Goal: Task Accomplishment & Management: Use online tool/utility

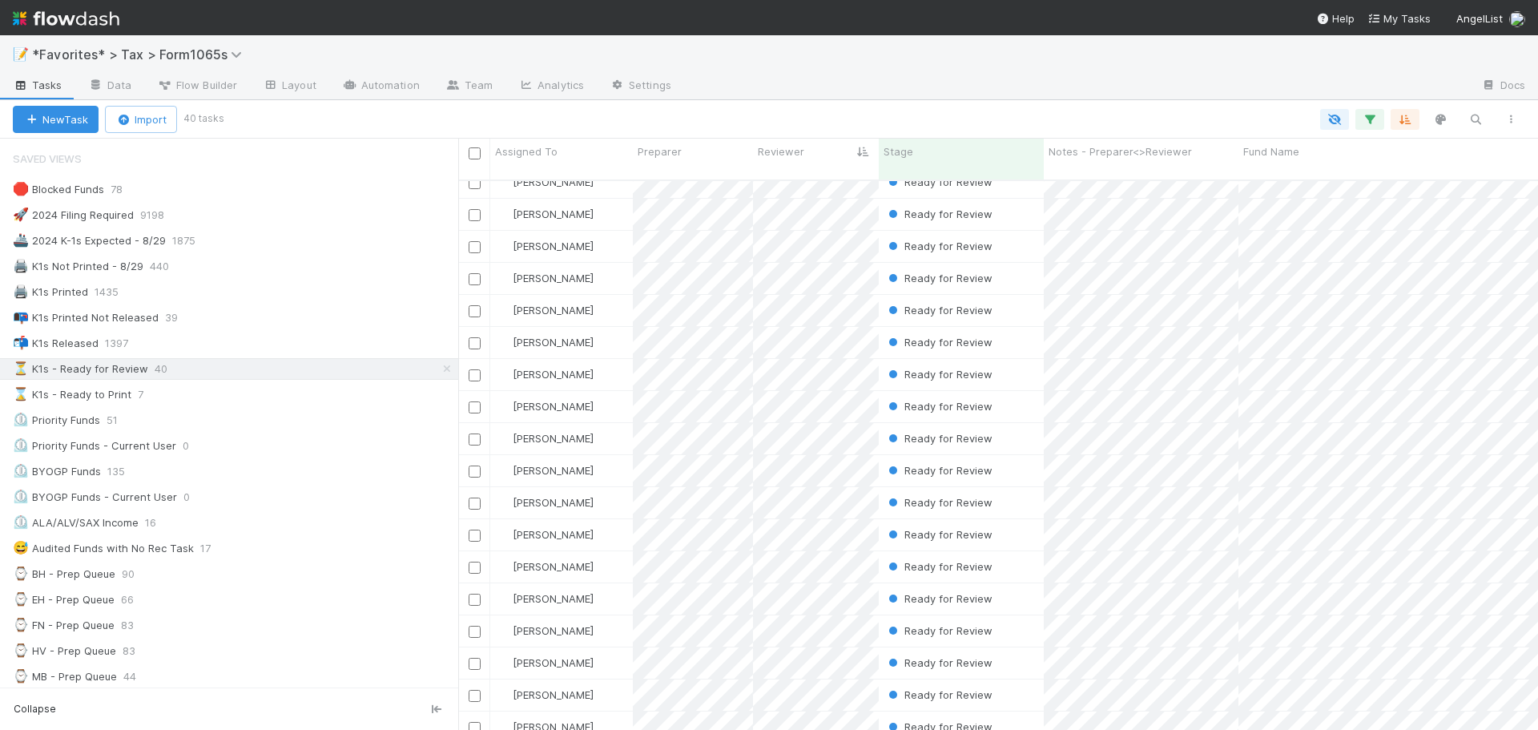
scroll to position [551, 1068]
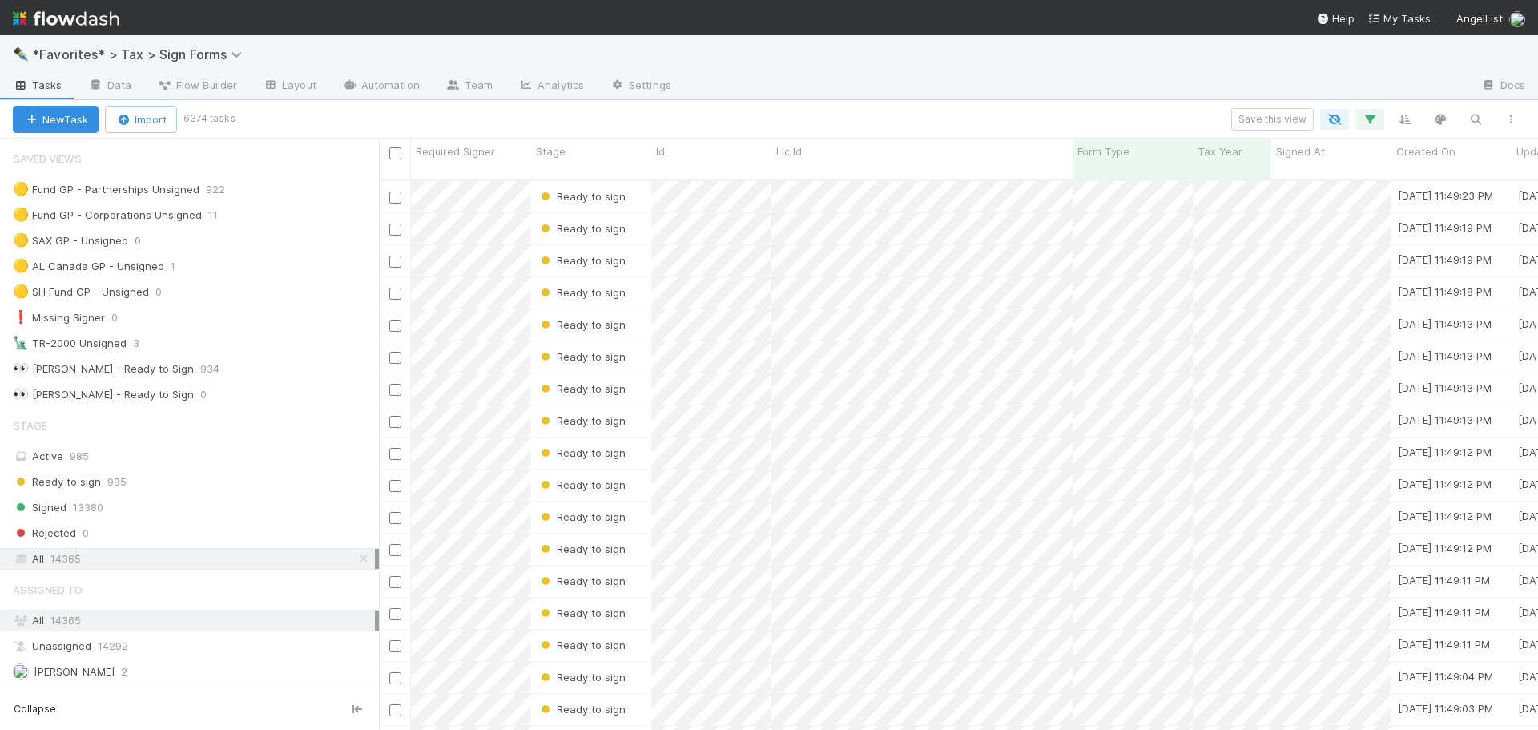
scroll to position [551, 1147]
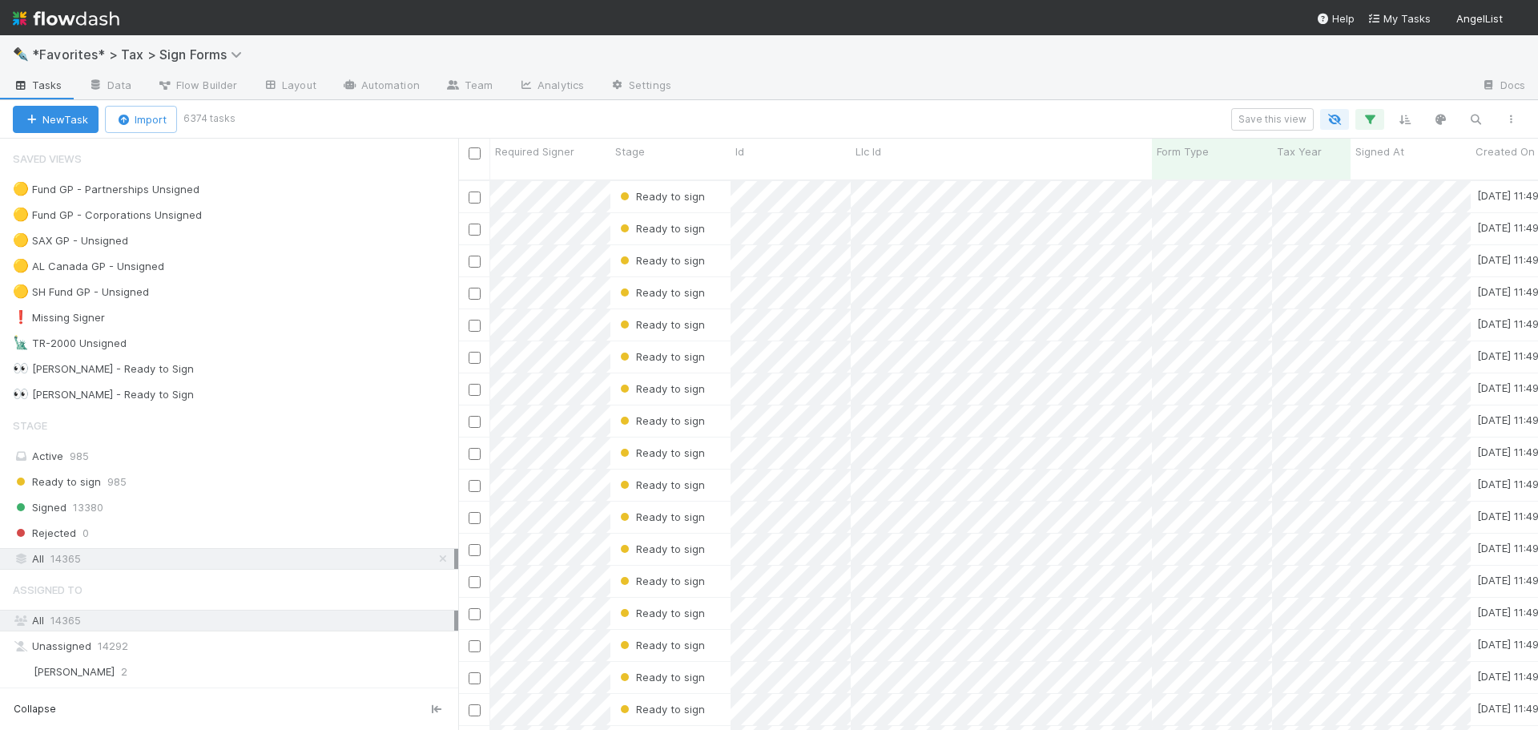
scroll to position [551, 1068]
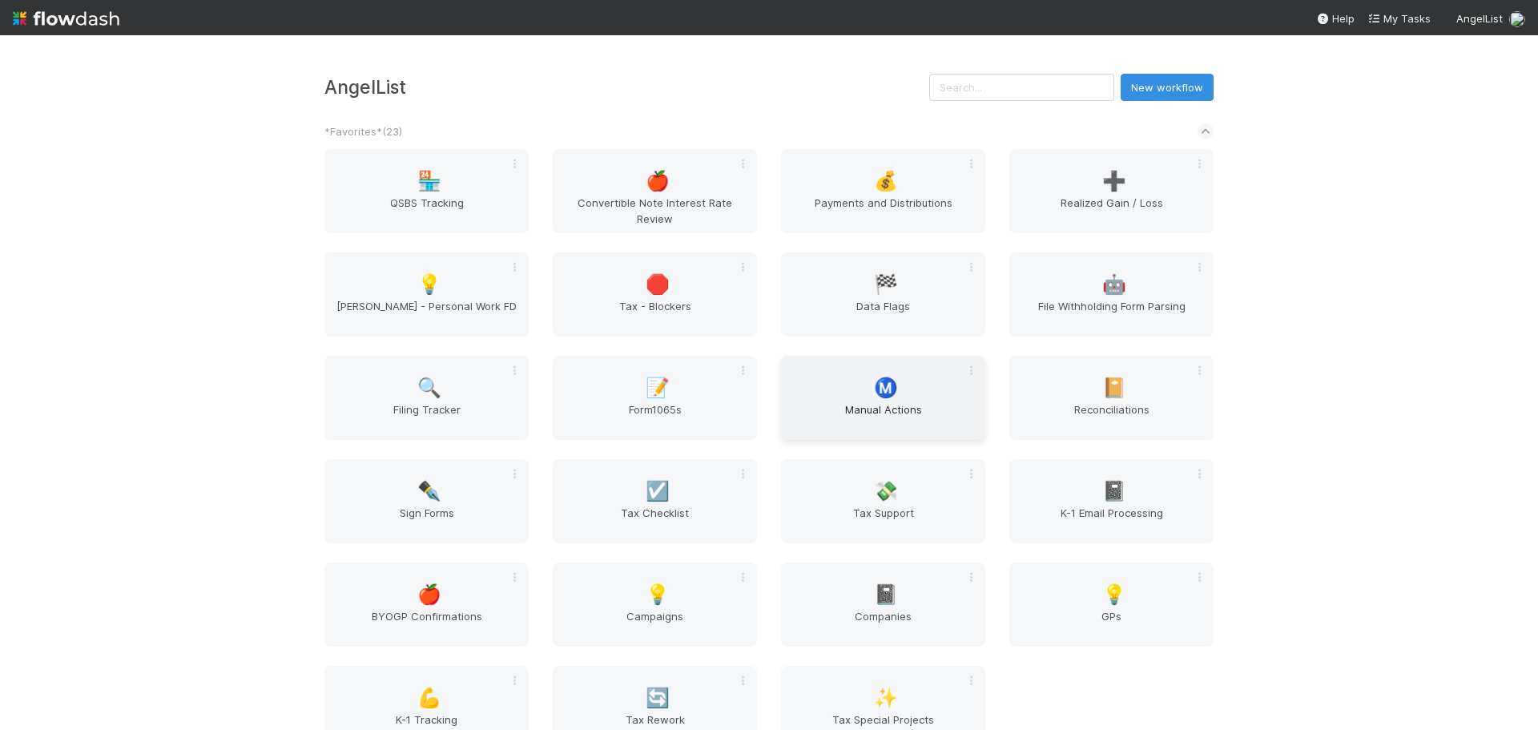
click at [912, 401] on div "Ⓜ️ Manual Actions" at bounding box center [883, 398] width 204 height 84
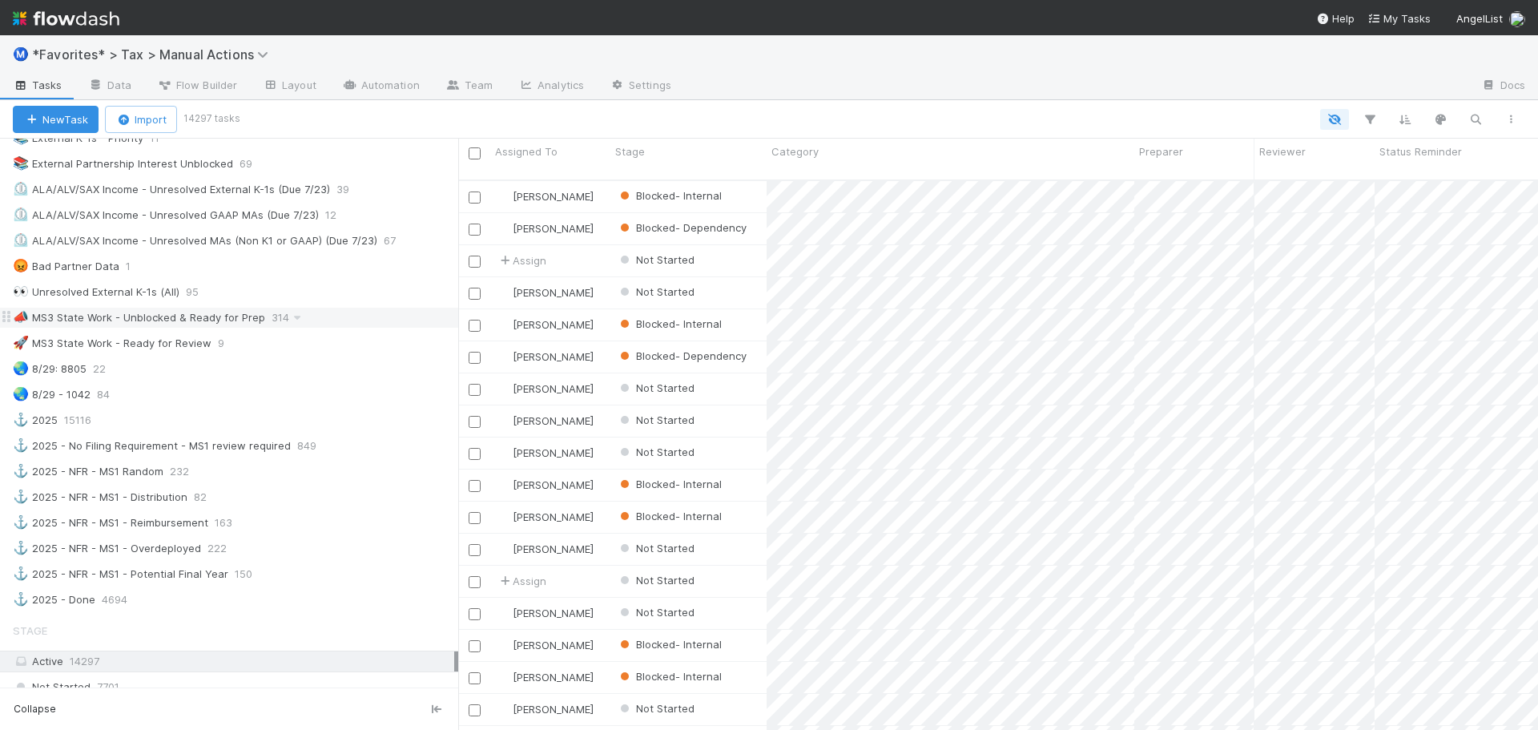
scroll to position [1042, 0]
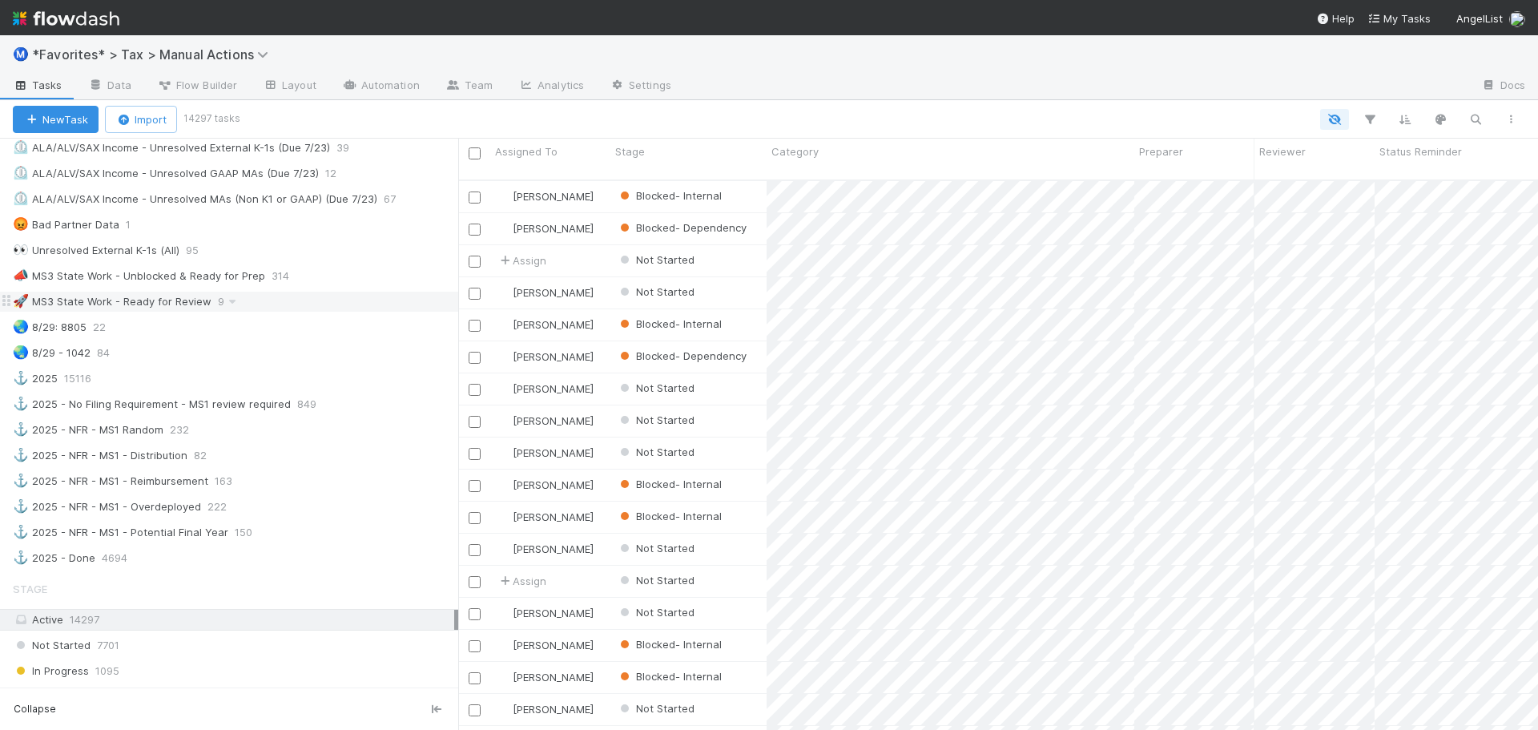
click at [302, 306] on div "🚀 MS3 State Work - Ready for Review 9" at bounding box center [235, 302] width 445 height 20
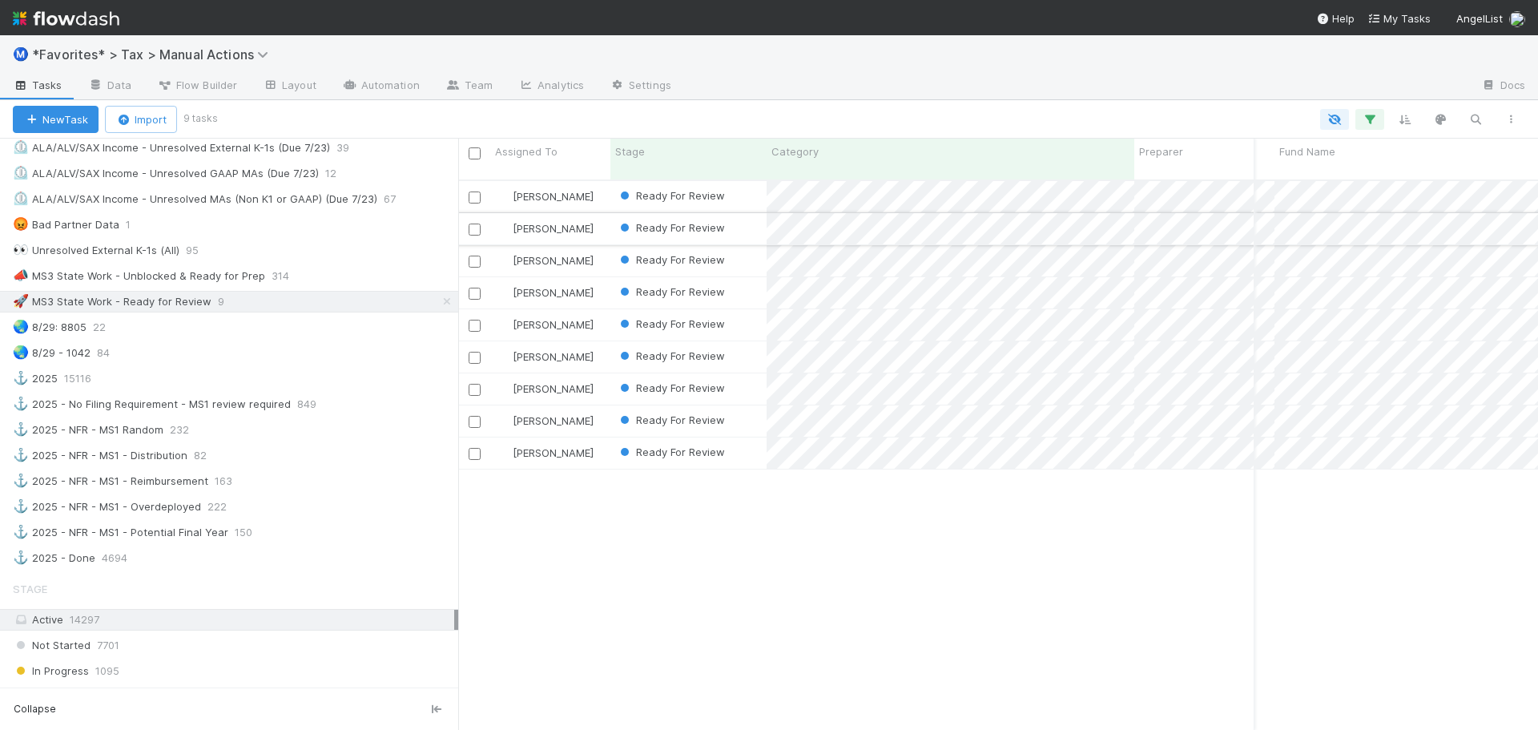
scroll to position [0, 284]
